Goal: Ask a question

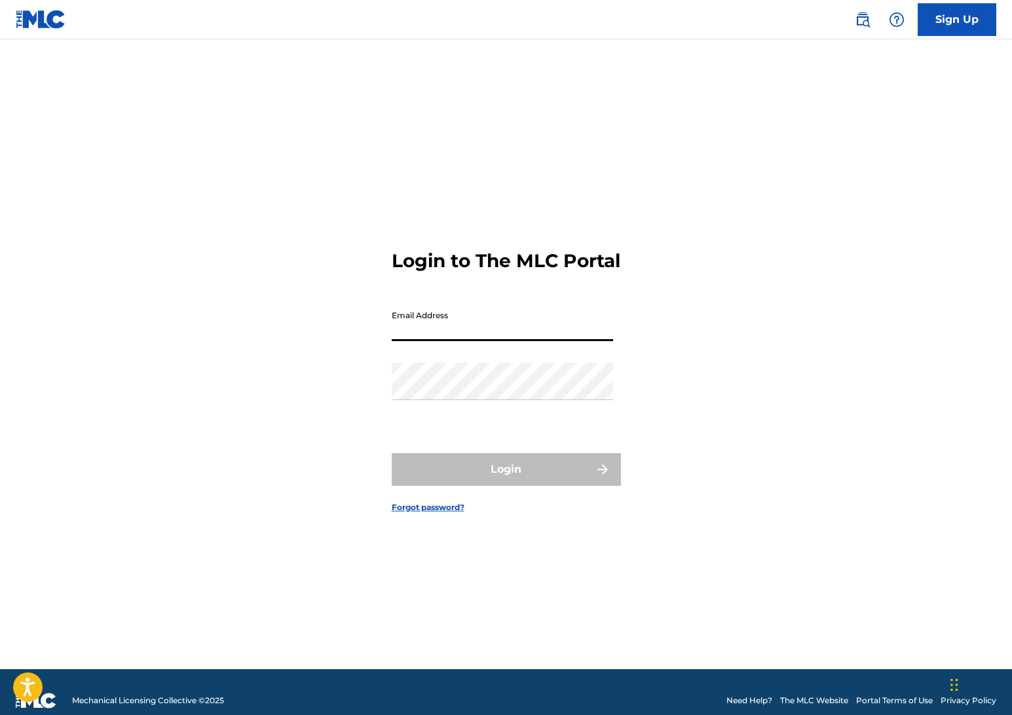
type input "[EMAIL_ADDRESS][DOMAIN_NAME]"
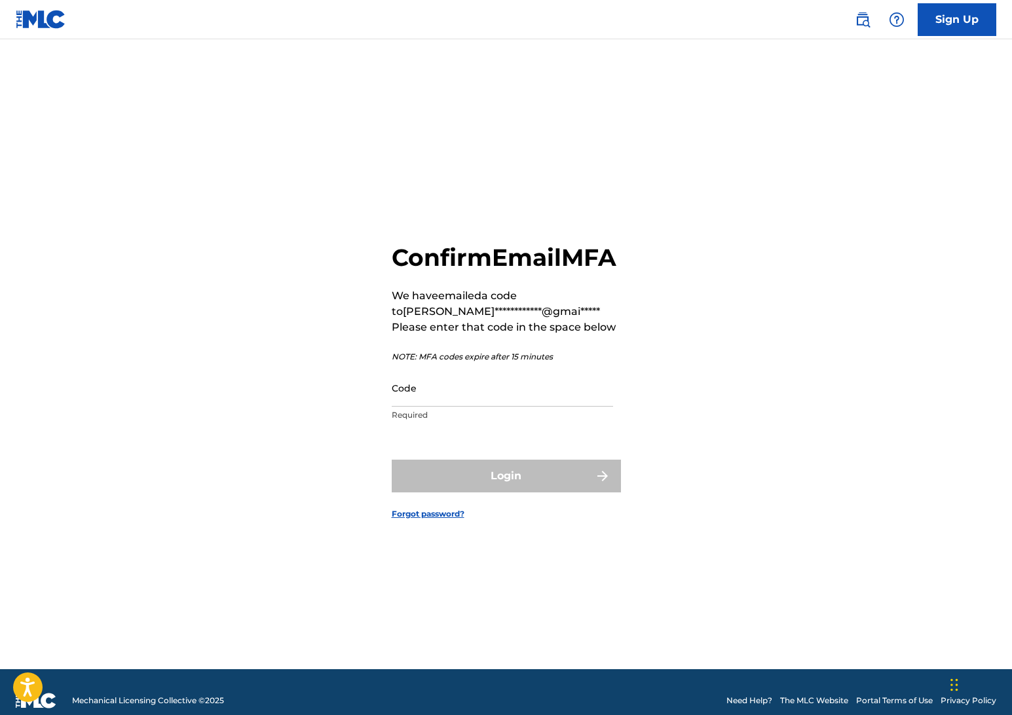
click at [524, 401] on input "Code" at bounding box center [502, 387] width 221 height 37
paste input "384682"
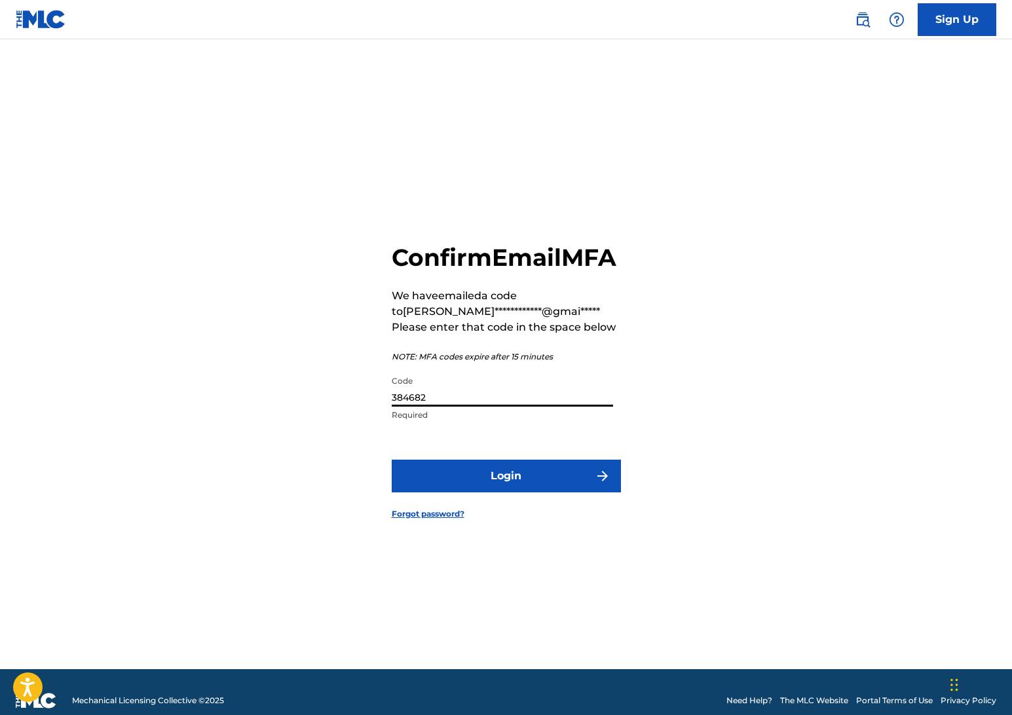
type input "384682"
click at [710, 363] on div "**********" at bounding box center [506, 370] width 917 height 597
click at [525, 490] on button "Login" at bounding box center [506, 476] width 229 height 33
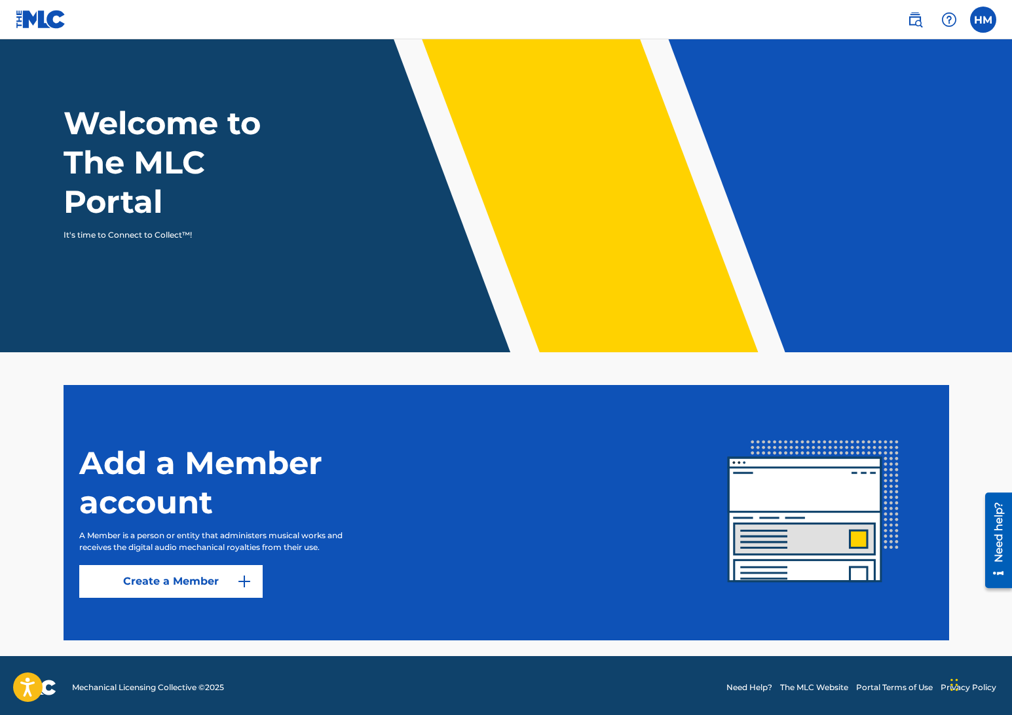
scroll to position [35, 0]
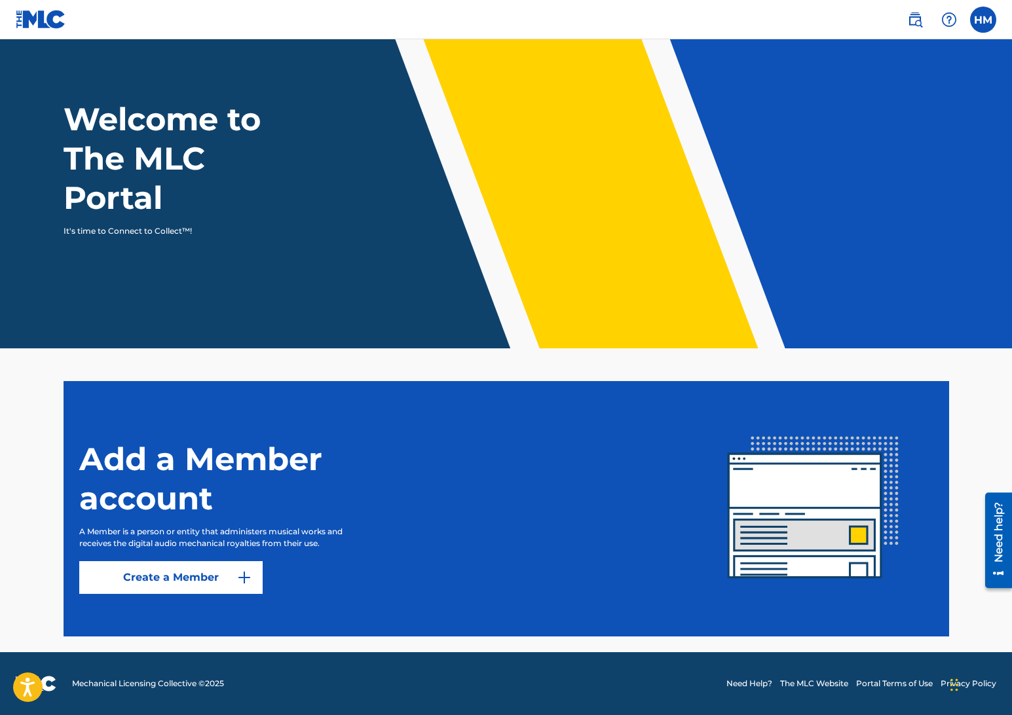
click at [974, 16] on label at bounding box center [983, 20] width 26 height 26
click at [983, 20] on input "HM Harry Mora phantomstudiosla@gmail.com Notification Preferences Profile Log o…" at bounding box center [983, 20] width 0 height 0
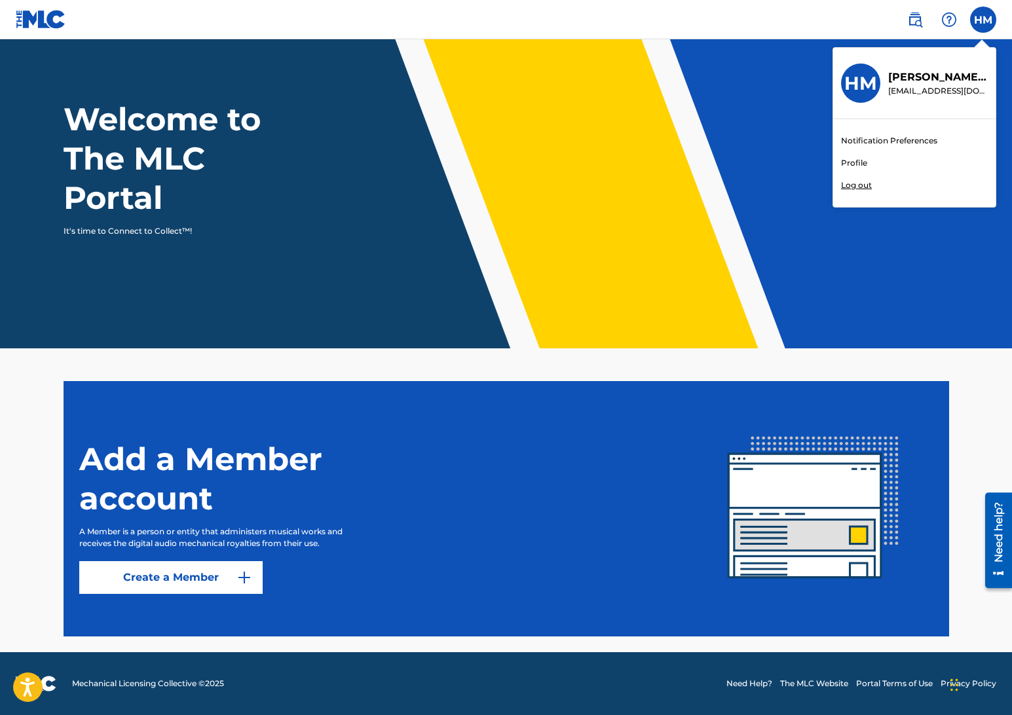
click at [751, 679] on link "Need Help?" at bounding box center [749, 684] width 46 height 12
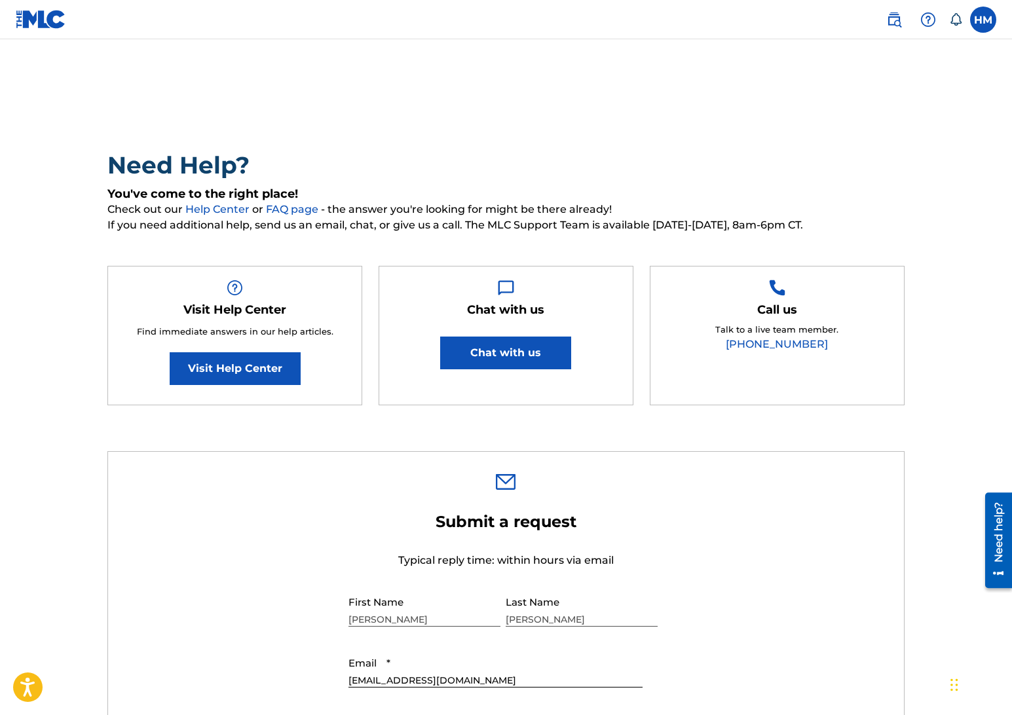
click at [524, 353] on button "Chat with us" at bounding box center [505, 353] width 131 height 33
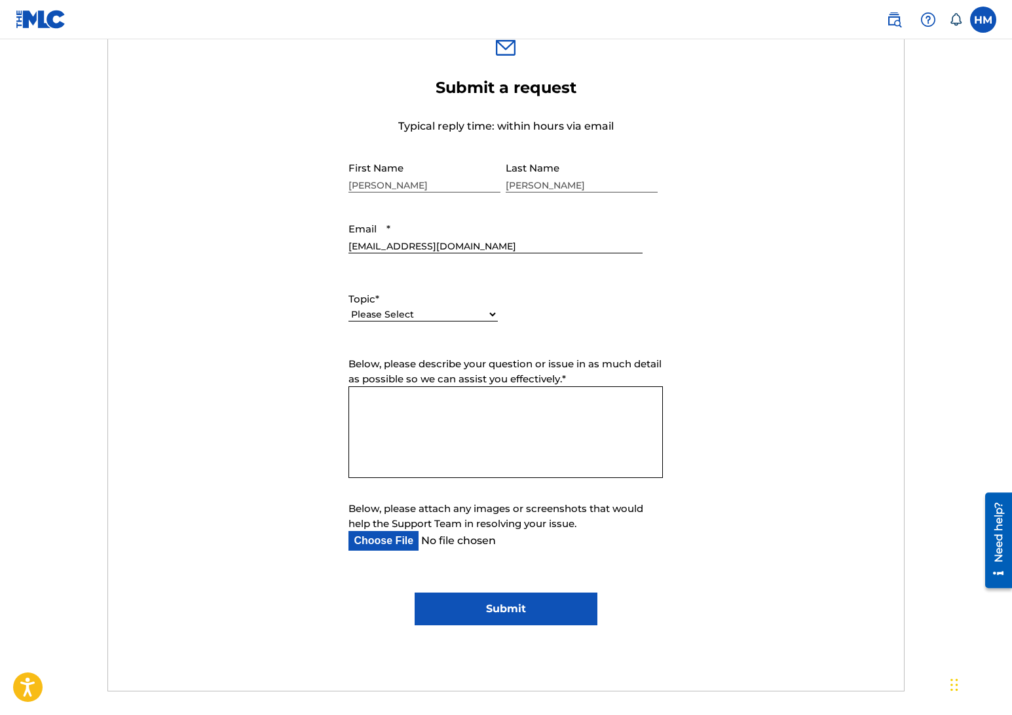
scroll to position [439, 0]
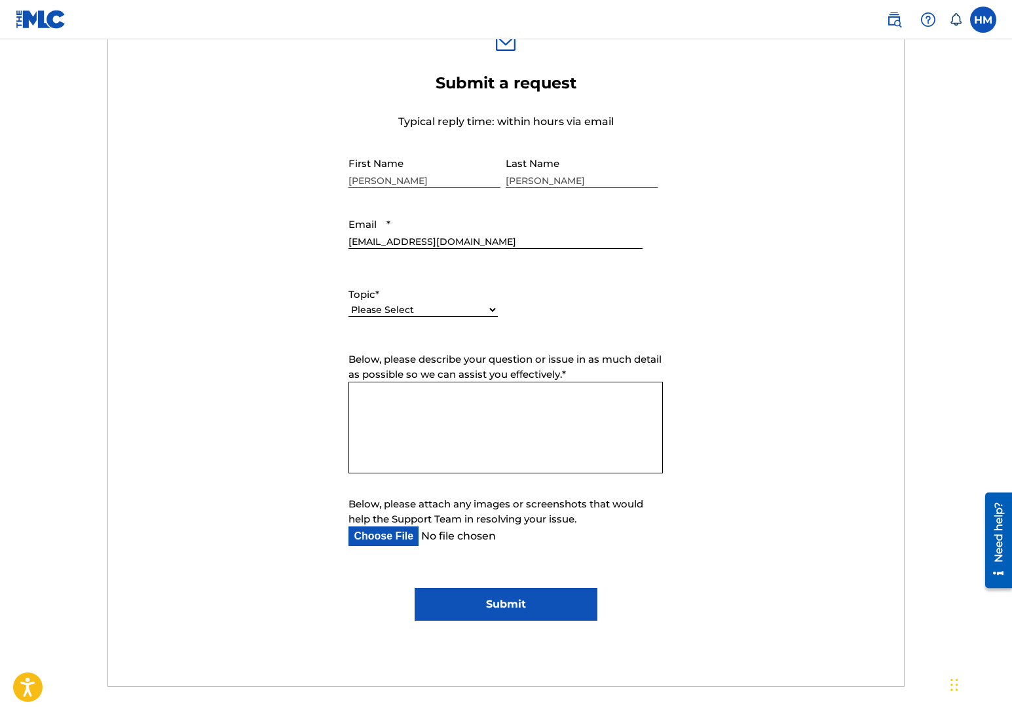
click at [446, 311] on select "Please Select I need help with my account I need help with managing my catalog …" at bounding box center [422, 310] width 149 height 14
select select "I need help with my account"
click at [348, 303] on select "Please Select I need help with my account I need help with managing my catalog …" at bounding box center [422, 310] width 149 height 14
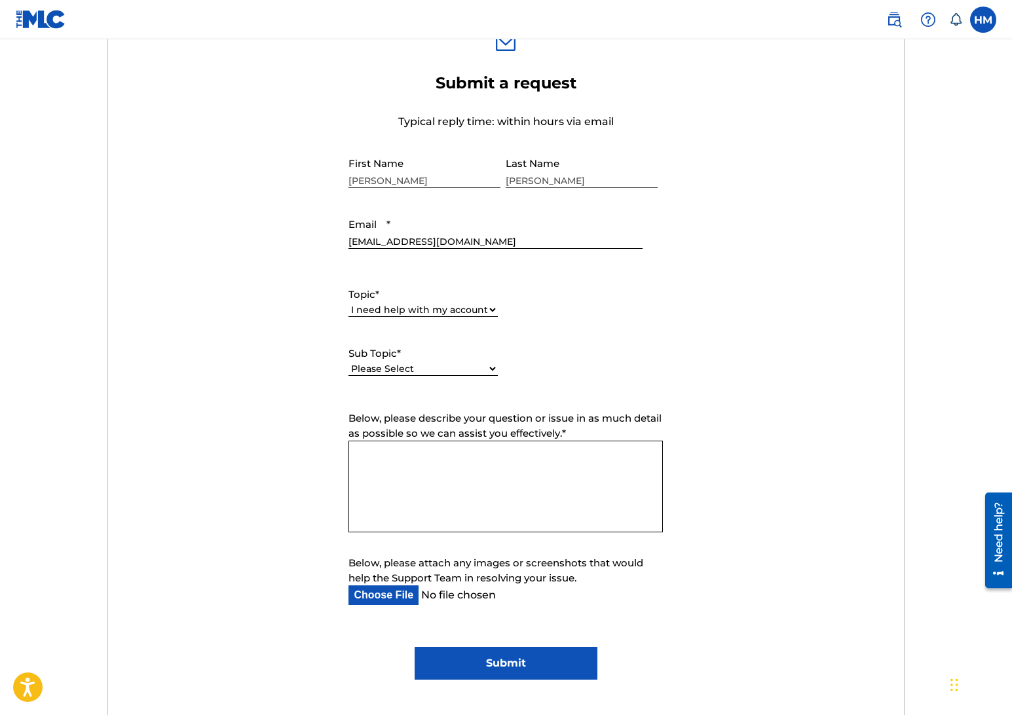
click at [452, 373] on select "Please Select I need help with my user account I can't log in to my user accoun…" at bounding box center [422, 369] width 149 height 14
select select "I need help with my Member account"
click at [348, 362] on select "Please Select I need help with my user account I can't log in to my user accoun…" at bounding box center [422, 369] width 149 height 14
click at [479, 469] on textarea "Below, please describe your question or issue in as much detail as possible so …" at bounding box center [505, 487] width 314 height 92
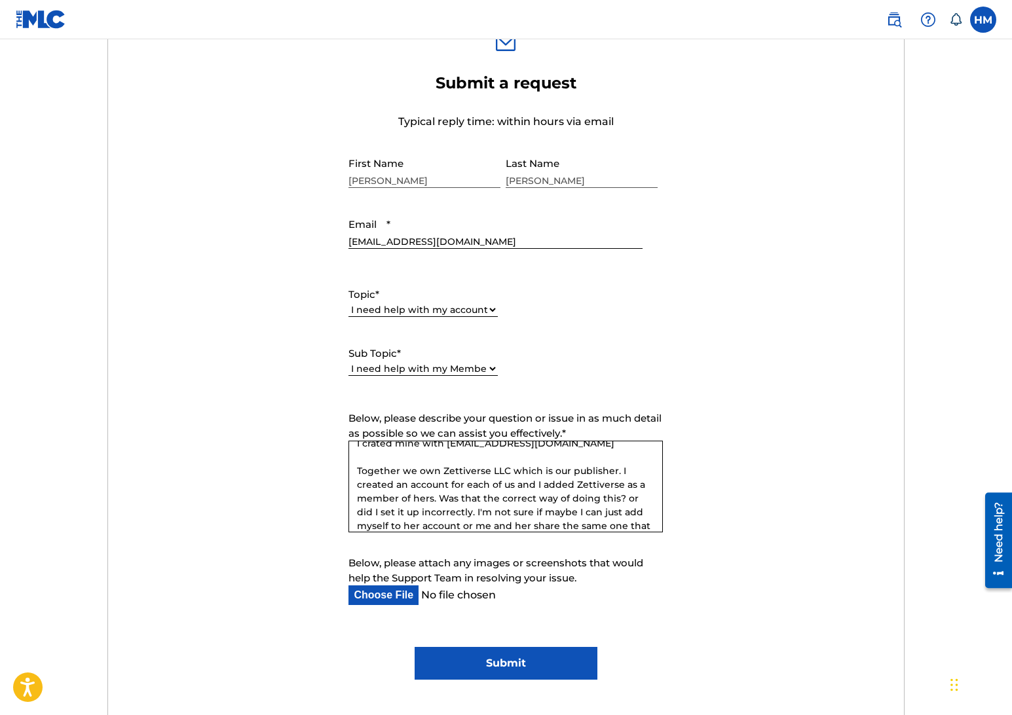
scroll to position [67, 0]
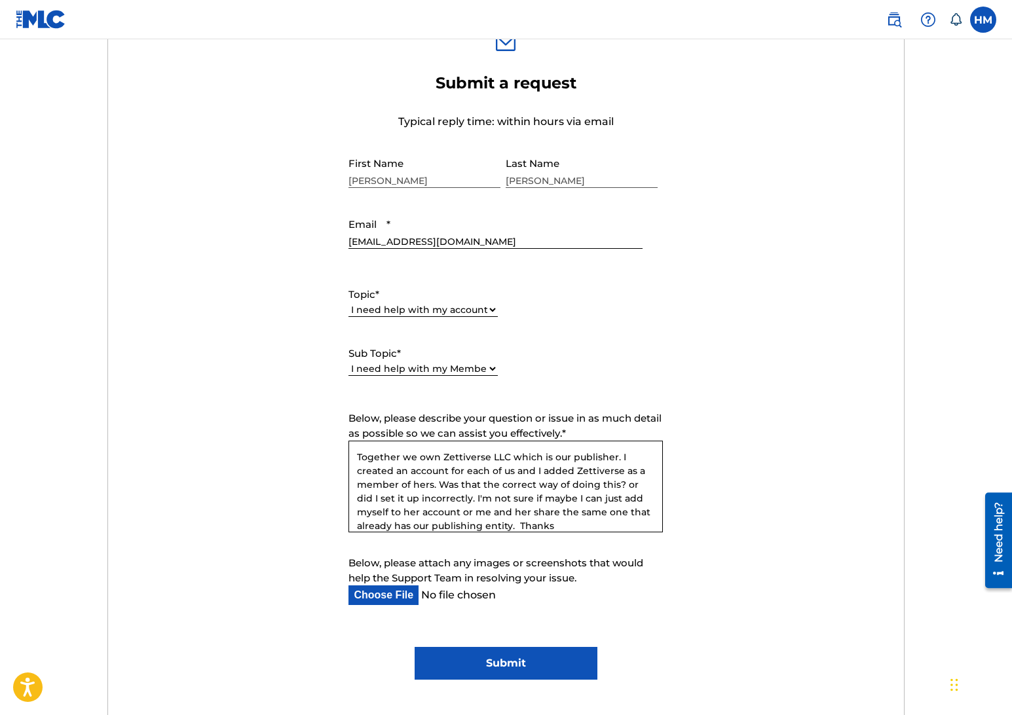
type textarea "Hi. I'm confused about how to properly setup my account. My wife [PERSON_NAME] …"
click at [497, 656] on input "Submit" at bounding box center [505, 663] width 183 height 33
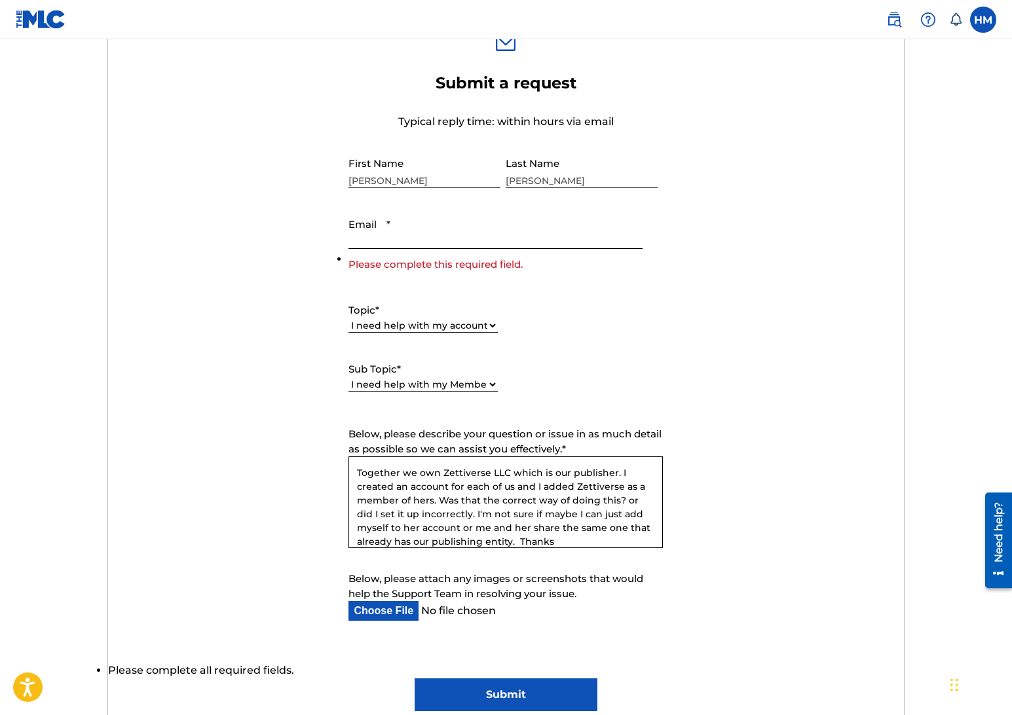
click at [489, 231] on input "Email *" at bounding box center [494, 229] width 293 height 37
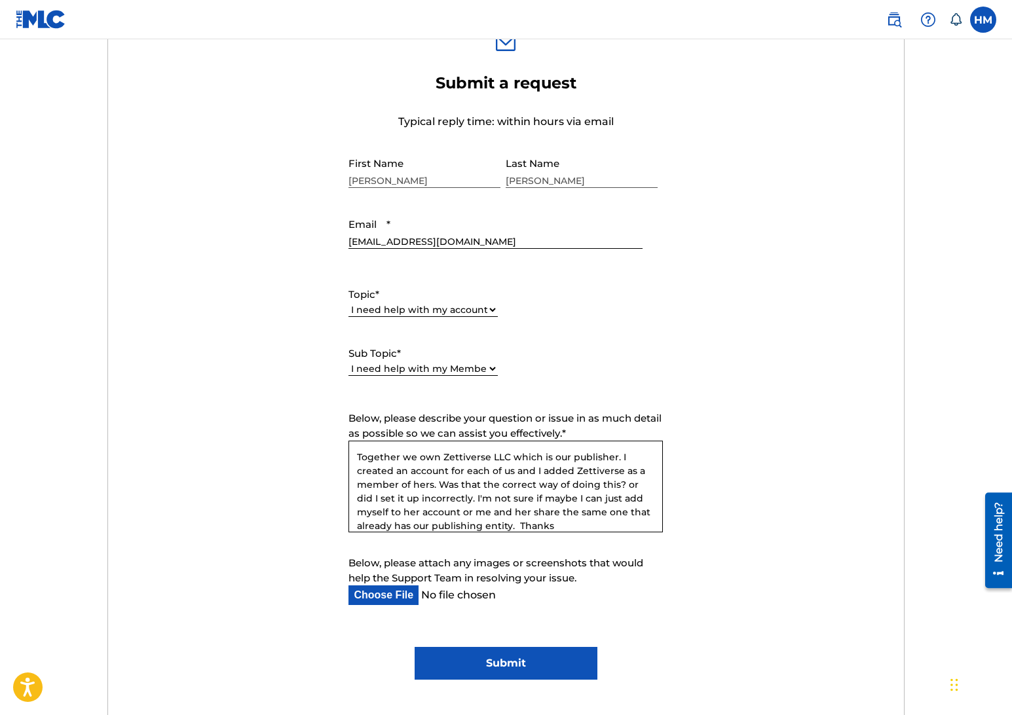
type input "[EMAIL_ADDRESS][DOMAIN_NAME]"
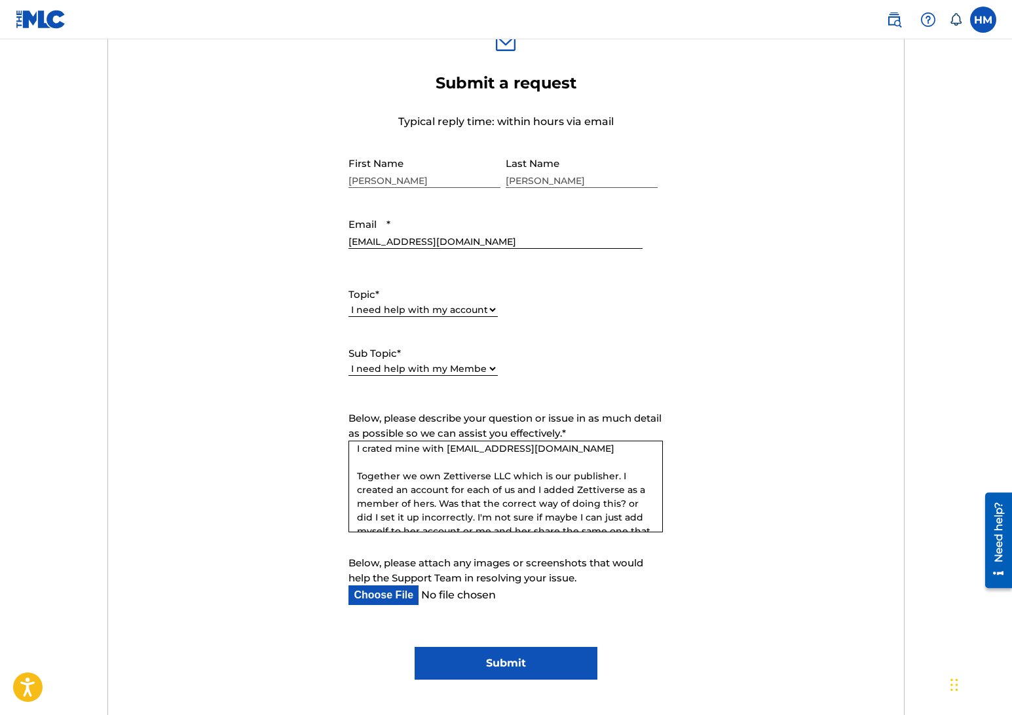
scroll to position [51, 0]
click at [513, 477] on textarea "Hi. I'm confused about how to properly setup my account. My wife [PERSON_NAME] …" at bounding box center [505, 487] width 314 height 92
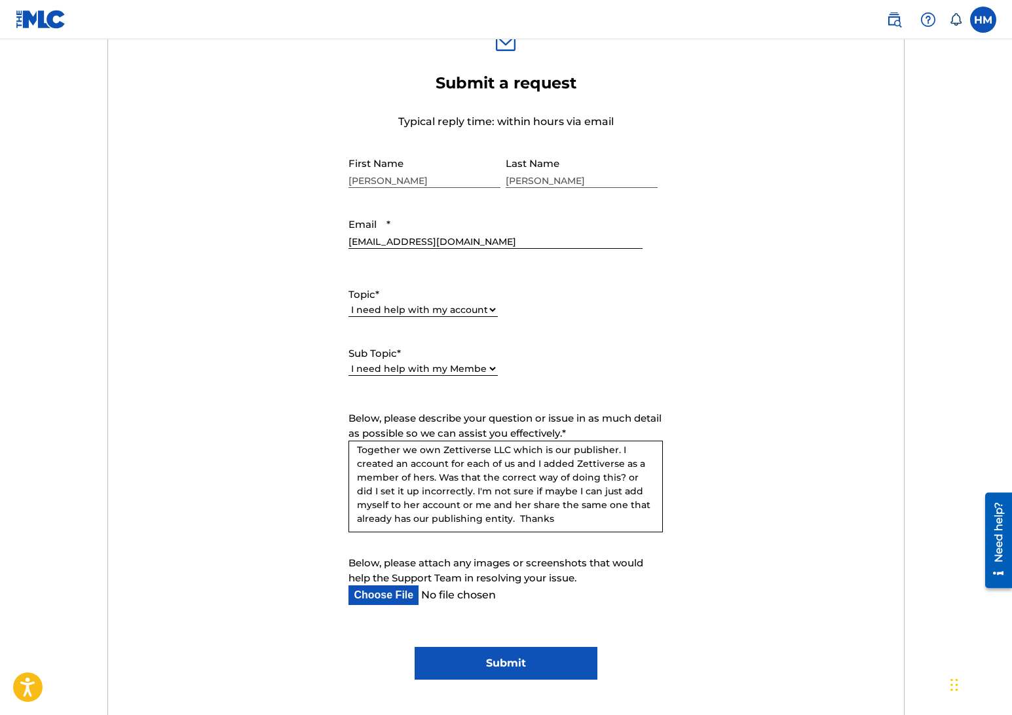
scroll to position [77, 0]
click at [538, 658] on input "Submit" at bounding box center [505, 663] width 183 height 33
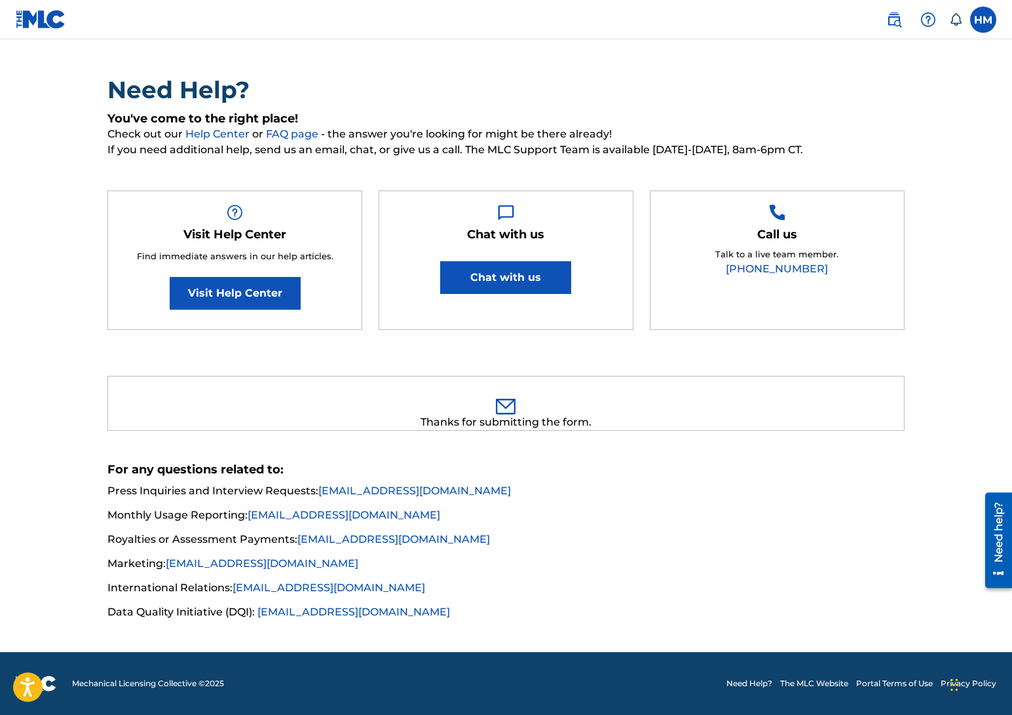
scroll to position [75, 0]
click at [682, 98] on h2 "Need Help?" at bounding box center [505, 89] width 797 height 29
